Goal: Navigation & Orientation: Find specific page/section

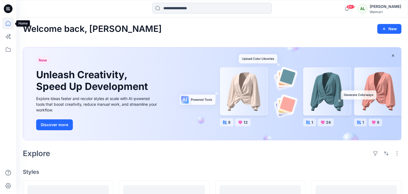
click at [9, 24] on icon at bounding box center [8, 23] width 12 height 12
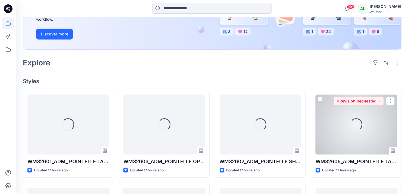
scroll to position [181, 0]
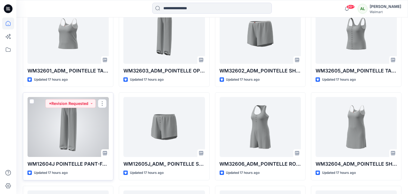
click at [65, 128] on div at bounding box center [67, 127] width 81 height 60
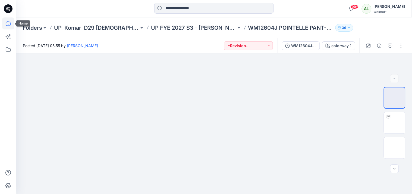
click at [6, 24] on icon at bounding box center [8, 23] width 12 height 12
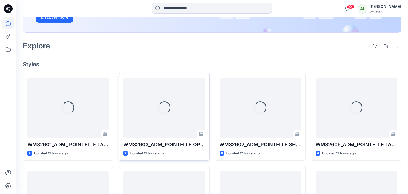
scroll to position [121, 0]
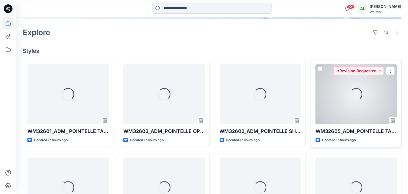
click at [353, 105] on div "Loading..." at bounding box center [356, 94] width 81 height 60
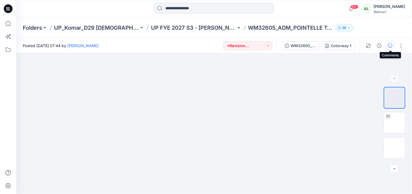
click at [390, 44] on icon "button" at bounding box center [391, 46] width 4 height 4
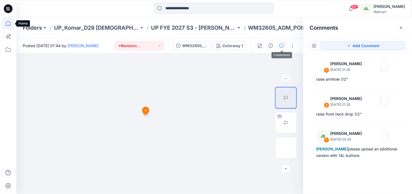
click at [7, 23] on icon at bounding box center [8, 23] width 12 height 12
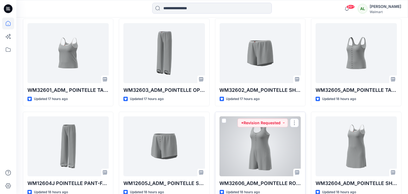
scroll to position [151, 0]
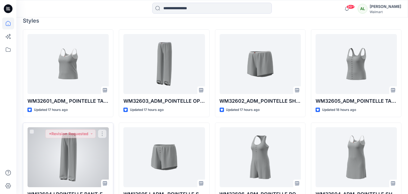
click at [107, 171] on div at bounding box center [67, 157] width 81 height 60
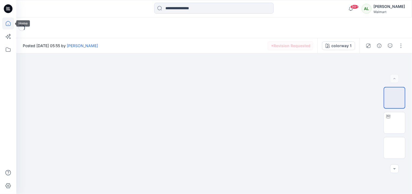
click at [7, 24] on icon at bounding box center [8, 23] width 12 height 12
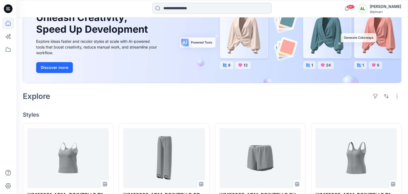
scroll to position [121, 0]
